Goal: Task Accomplishment & Management: Use online tool/utility

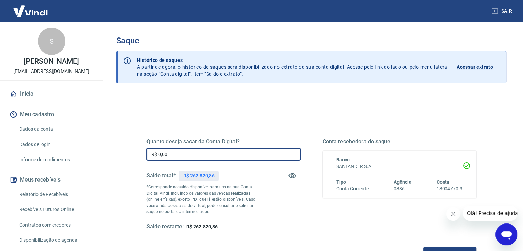
click at [176, 150] on input "R$ 0,00" at bounding box center [223, 154] width 154 height 13
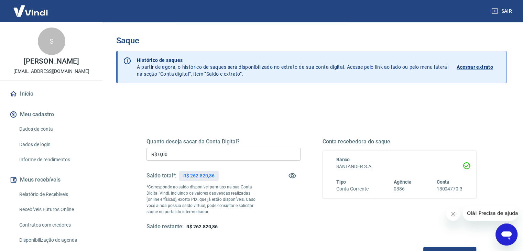
click at [120, 126] on div "Quanto deseja sacar da Conta Digital? R$ 0,00 ​ Saldo total*: R$ 262.820,86 *Co…" at bounding box center [311, 217] width 390 height 246
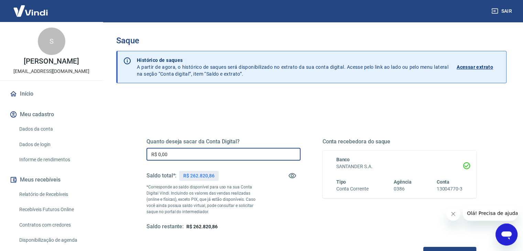
click at [199, 157] on input "R$ 0,00" at bounding box center [223, 154] width 154 height 13
type input "R$ 260.000,00"
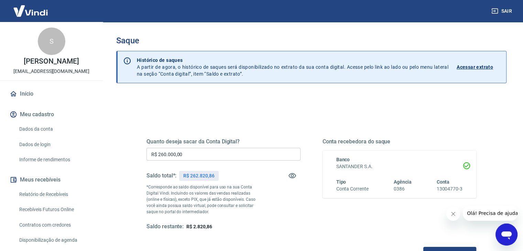
click at [350, 212] on div "Conta recebedora do saque Banco SANTANDER S.A. Tipo Conta Corrente Agência 0386…" at bounding box center [400, 184] width 154 height 92
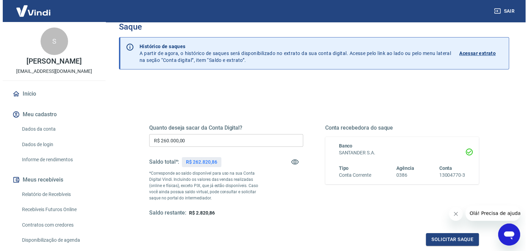
scroll to position [28, 0]
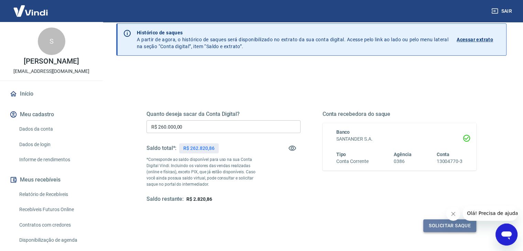
click at [457, 226] on button "Solicitar saque" at bounding box center [449, 225] width 53 height 13
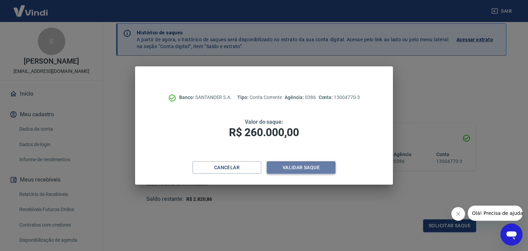
click at [286, 166] on button "Validar saque" at bounding box center [301, 167] width 69 height 13
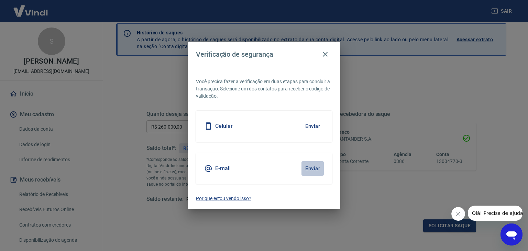
click at [306, 167] on button "Enviar" at bounding box center [313, 168] width 22 height 14
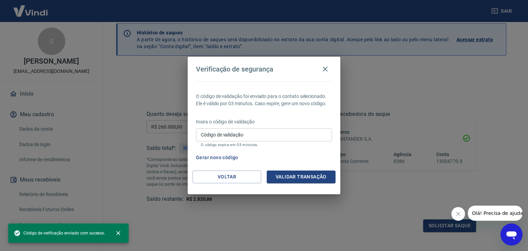
click at [132, 78] on div "Verificação de segurança O código de validação foi enviado para o contato selec…" at bounding box center [264, 125] width 528 height 251
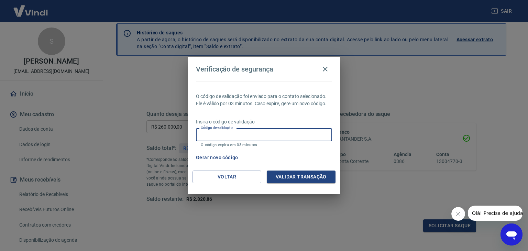
click at [216, 137] on input "Código de validação" at bounding box center [264, 134] width 136 height 13
click at [125, 94] on div "Verificação de segurança O código de validação foi enviado para o contato selec…" at bounding box center [264, 125] width 528 height 251
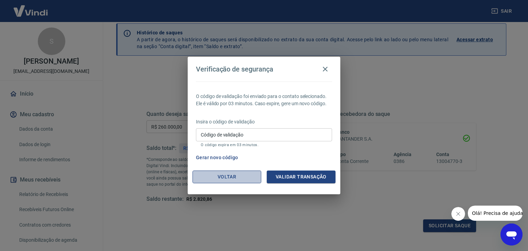
click at [230, 178] on button "Voltar" at bounding box center [227, 177] width 69 height 13
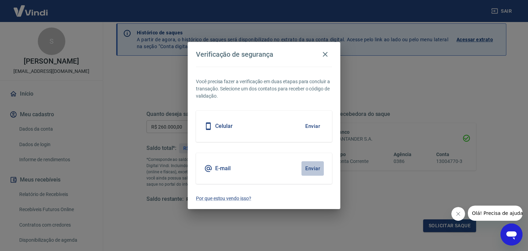
click at [309, 167] on button "Enviar" at bounding box center [313, 168] width 22 height 14
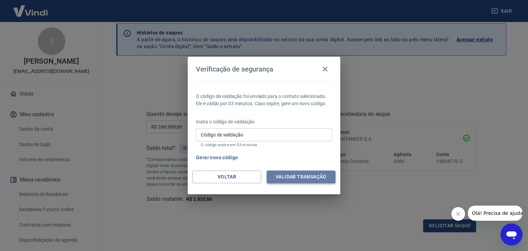
click at [303, 177] on button "Validar transação" at bounding box center [301, 177] width 69 height 13
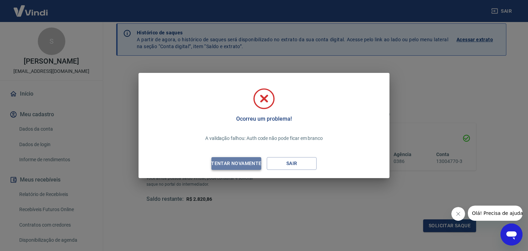
click at [250, 166] on div "Tentar novamente" at bounding box center [236, 163] width 67 height 9
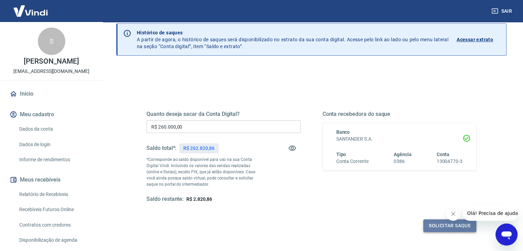
click at [437, 226] on button "Solicitar saque" at bounding box center [449, 225] width 53 height 13
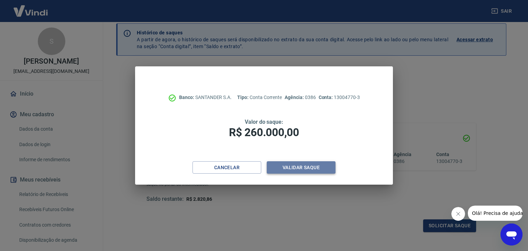
click at [318, 165] on button "Validar saque" at bounding box center [301, 167] width 69 height 13
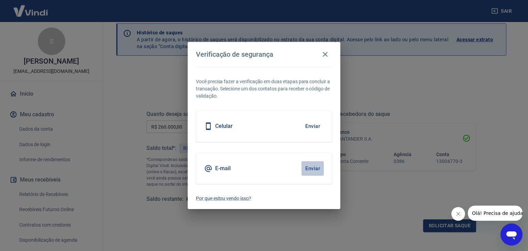
click at [312, 166] on button "Enviar" at bounding box center [313, 168] width 22 height 14
click at [326, 54] on icon "button" at bounding box center [325, 54] width 8 height 8
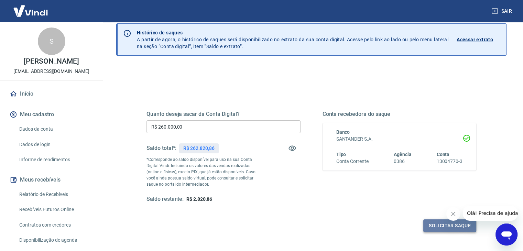
click at [432, 227] on button "Solicitar saque" at bounding box center [449, 225] width 53 height 13
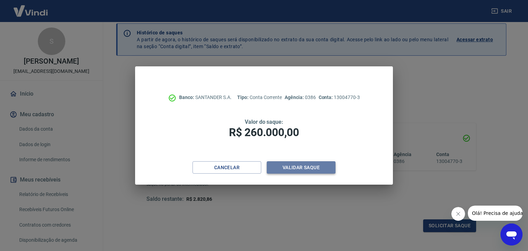
click at [302, 166] on button "Validar saque" at bounding box center [301, 167] width 69 height 13
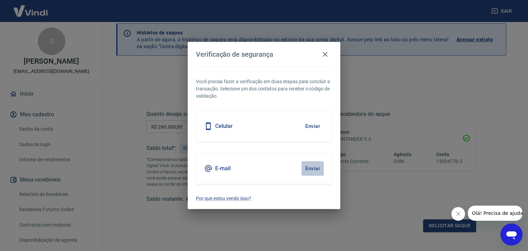
click at [312, 167] on button "Enviar" at bounding box center [313, 168] width 22 height 14
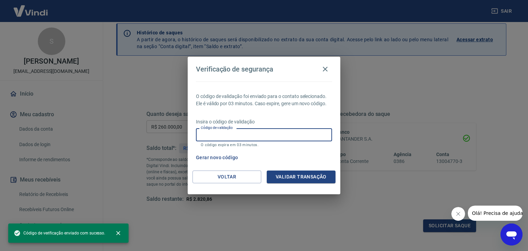
click at [285, 137] on input "Código de validação" at bounding box center [264, 134] width 136 height 13
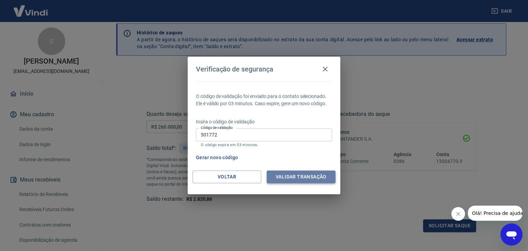
click at [300, 176] on button "Validar transação" at bounding box center [301, 177] width 69 height 13
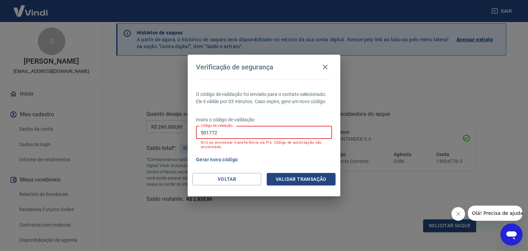
click at [270, 134] on input "501772" at bounding box center [264, 132] width 136 height 13
type input "5"
type input "980572"
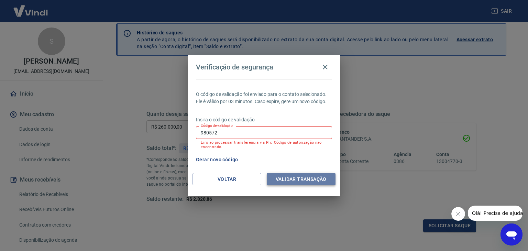
click at [288, 177] on button "Validar transação" at bounding box center [301, 179] width 69 height 13
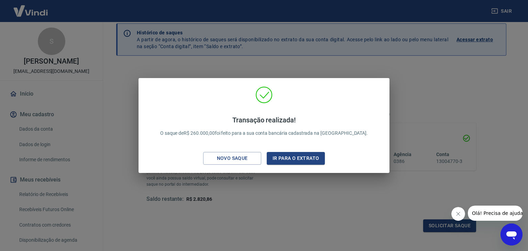
click at [105, 74] on div "Transação realizada! O saque de R$ 260.000,00 foi feito para a sua conta bancár…" at bounding box center [264, 125] width 528 height 251
